Goal: Information Seeking & Learning: Learn about a topic

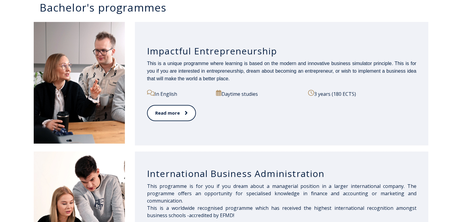
scroll to position [315, 0]
drag, startPoint x: 96, startPoint y: 71, endPoint x: 61, endPoint y: 110, distance: 52.5
click at [61, 110] on img at bounding box center [79, 82] width 91 height 121
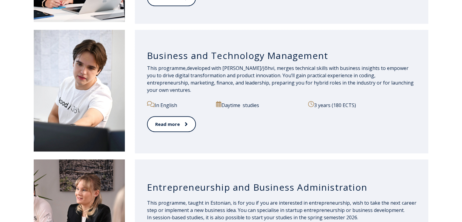
scroll to position [586, 0]
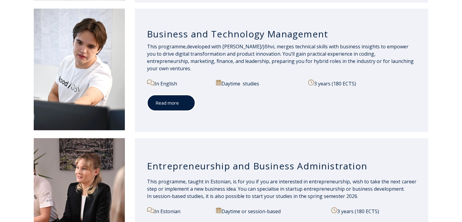
click at [168, 100] on link "Read more" at bounding box center [171, 102] width 48 height 17
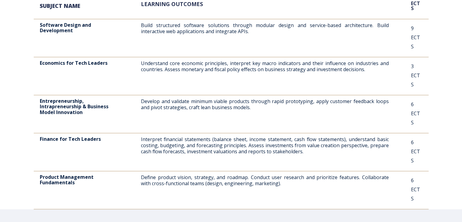
scroll to position [443, 0]
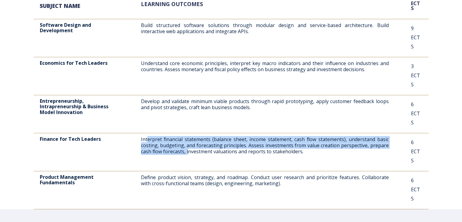
drag, startPoint x: 148, startPoint y: 64, endPoint x: 188, endPoint y: 80, distance: 43.7
click at [188, 136] on p "Interpret financial statements (balance sheet, income statement, cash flow stat…" at bounding box center [265, 145] width 248 height 18
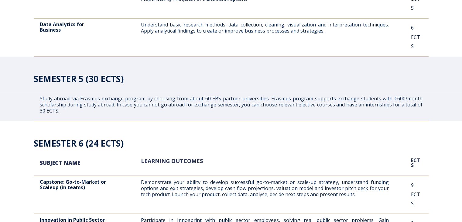
scroll to position [1123, 0]
